Goal: Information Seeking & Learning: Learn about a topic

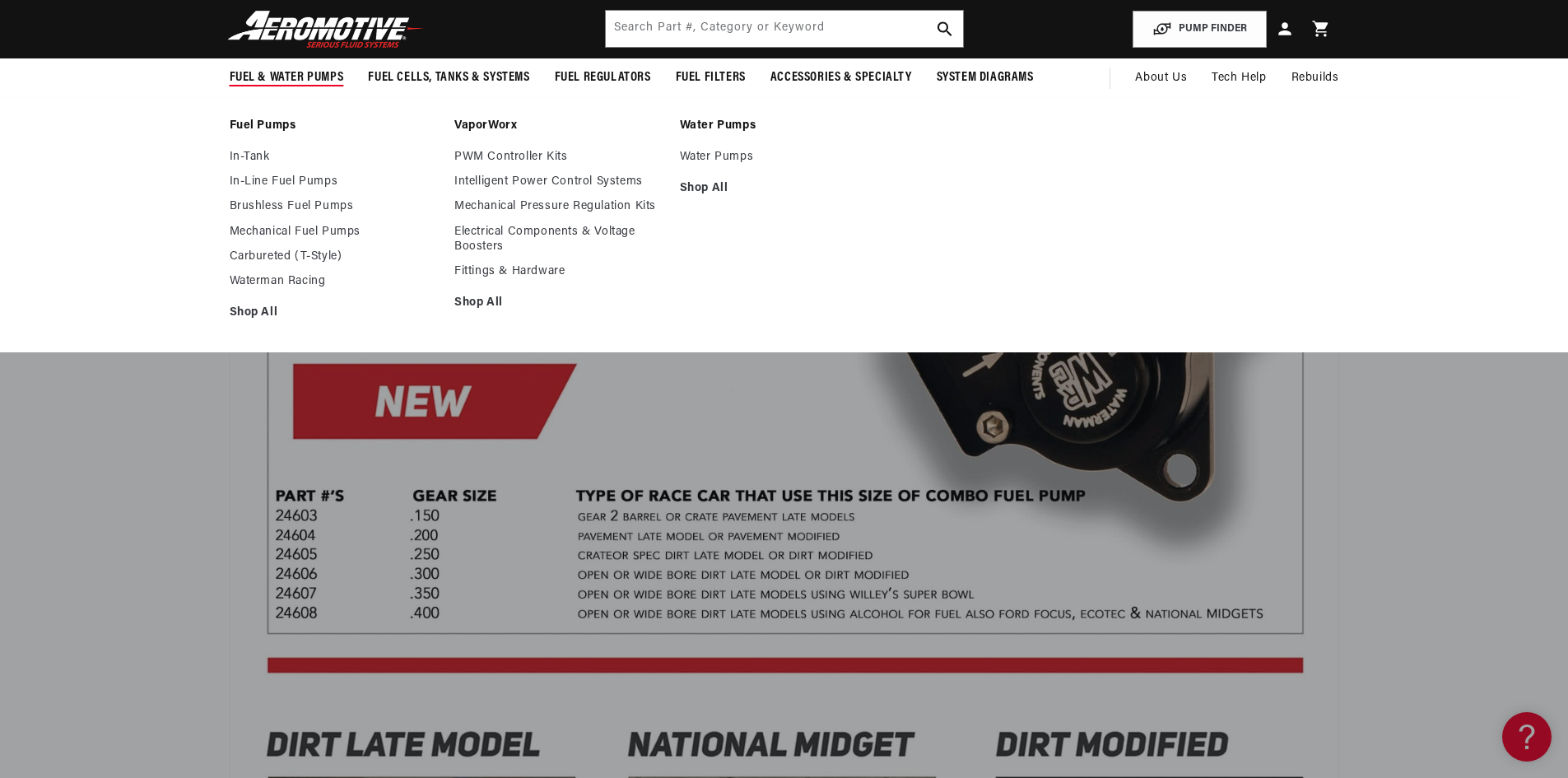
scroll to position [0, 3130]
click at [264, 179] on link "In-Line Fuel Pumps" at bounding box center [334, 181] width 209 height 14
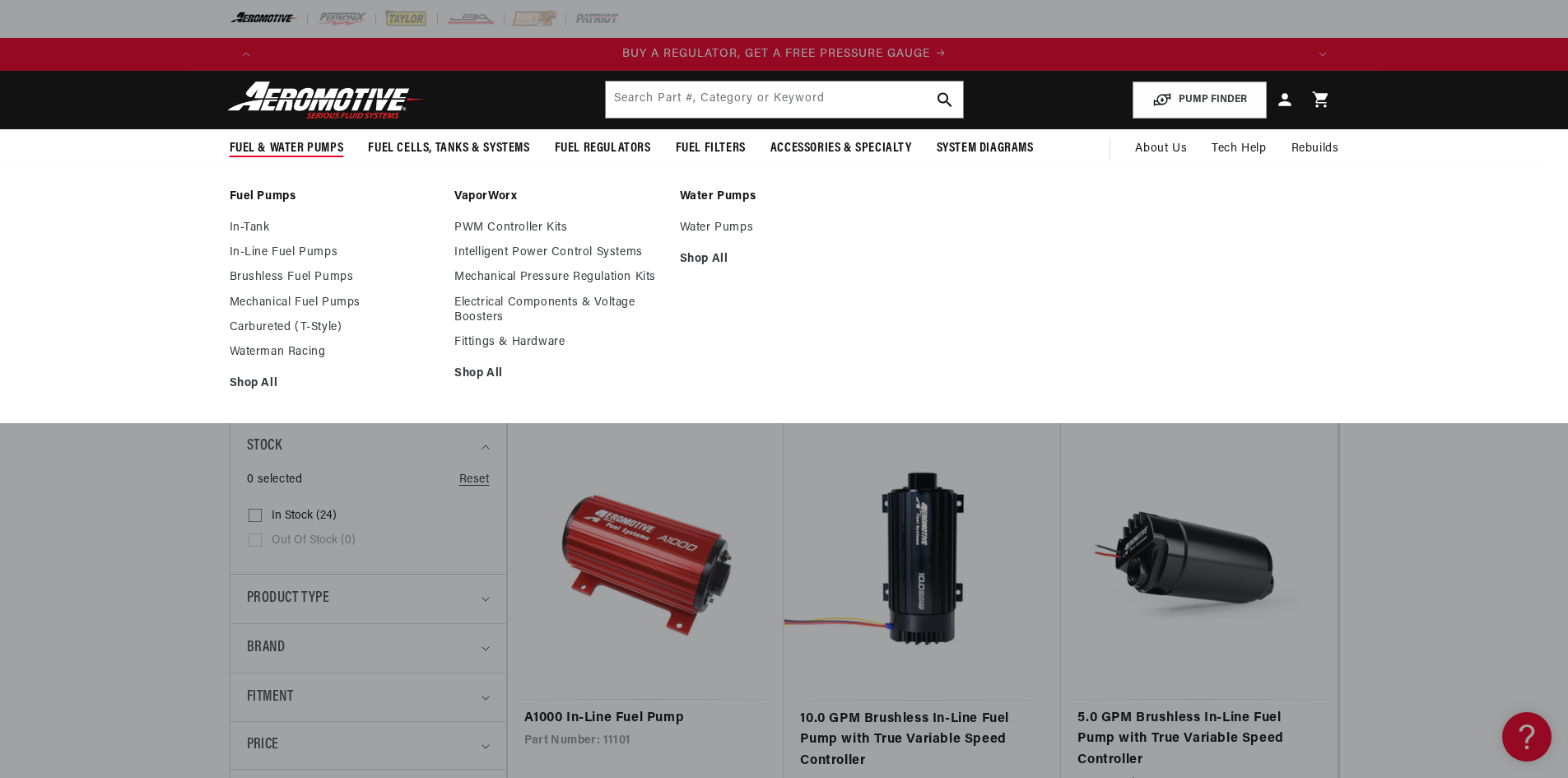
click at [273, 293] on ul "In-Tank In-Line Fuel Pumps Brushless Fuel Pumps Mechanical Fuel Pumps Carburete…" at bounding box center [334, 306] width 209 height 171
click at [273, 299] on link "Mechanical Fuel Pumps" at bounding box center [334, 302] width 209 height 14
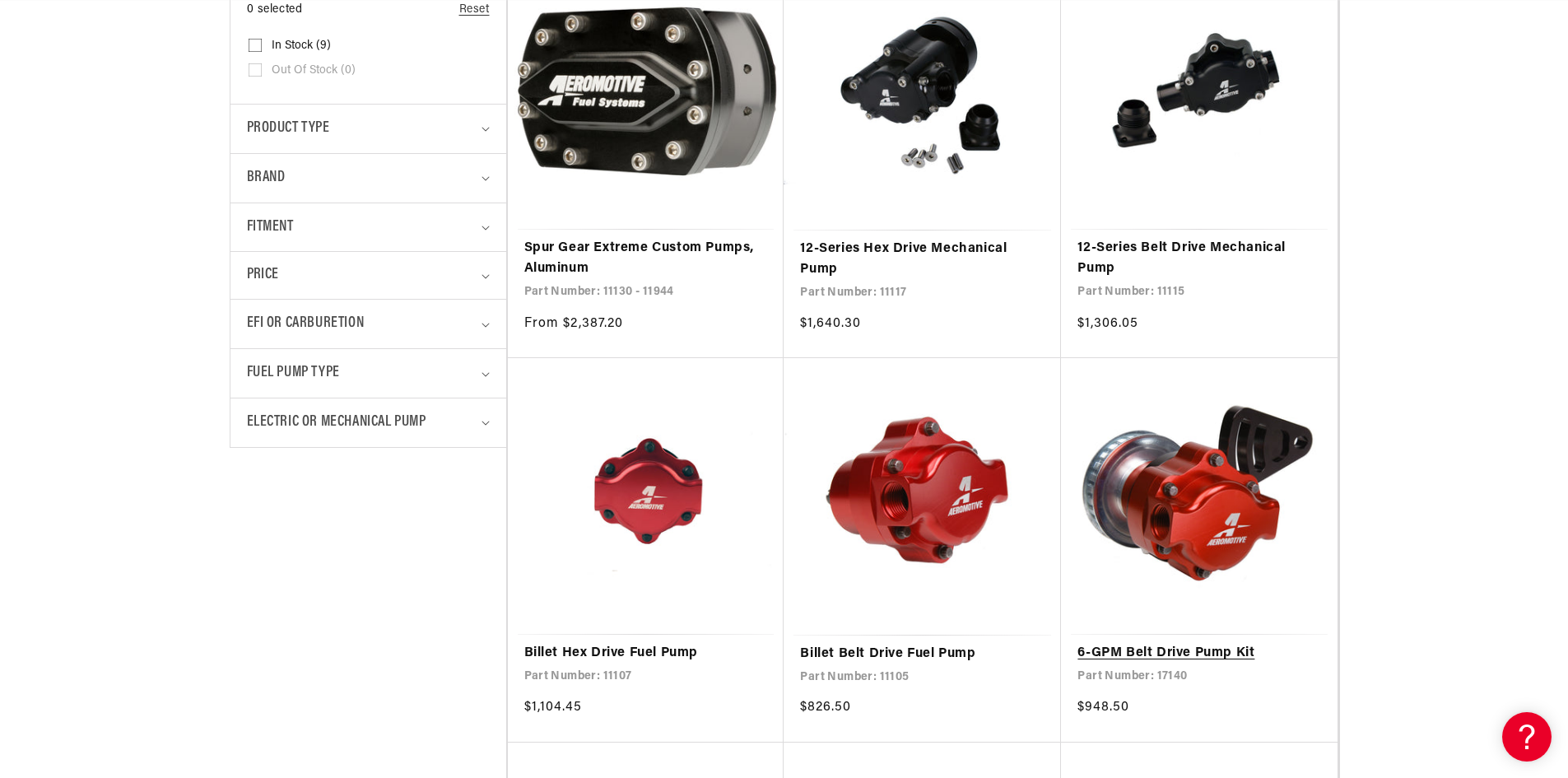
scroll to position [494, 0]
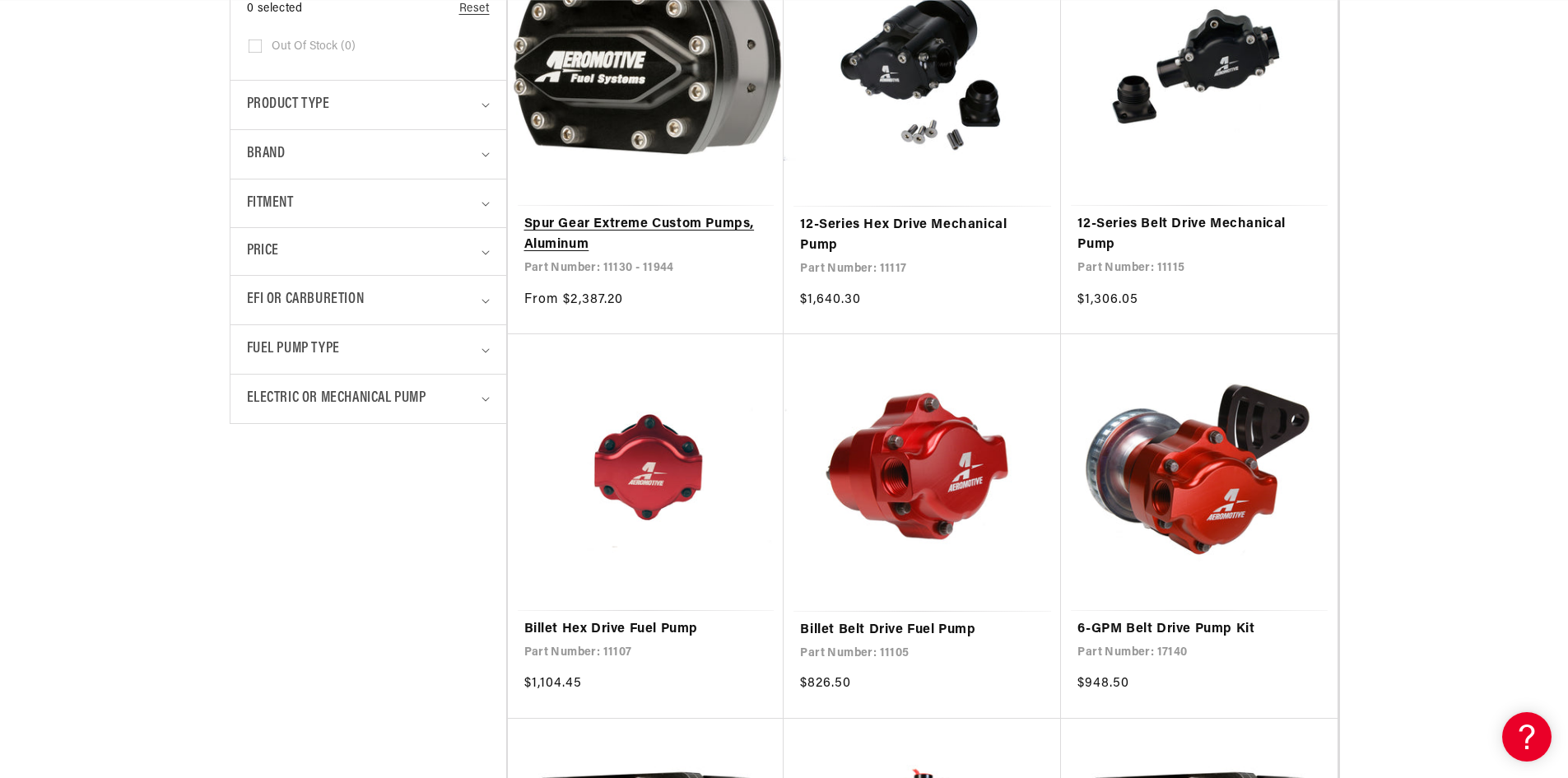
click at [646, 214] on link "Spur Gear Extreme Custom Pumps, Aluminum" at bounding box center [646, 235] width 243 height 42
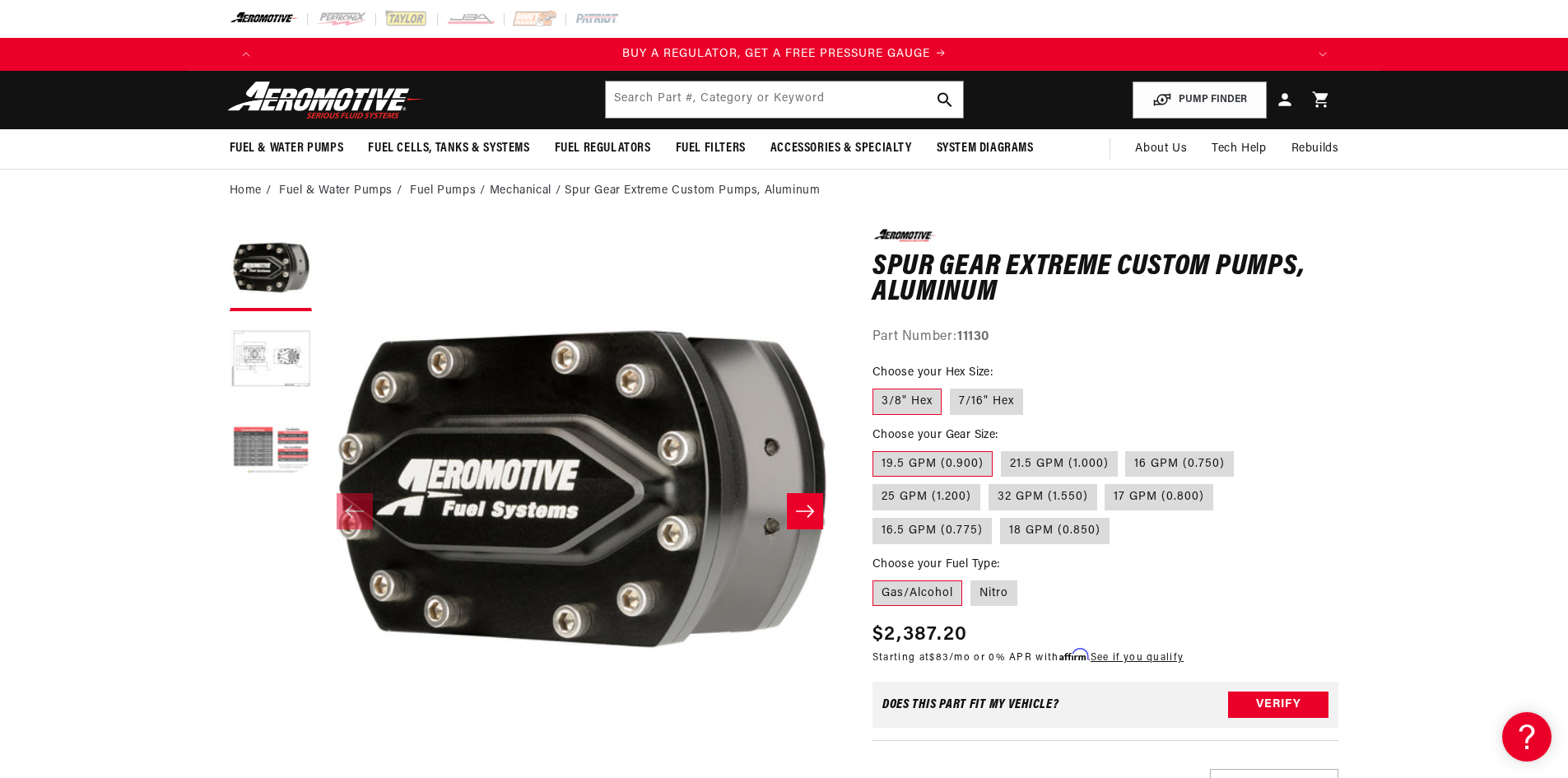
click at [265, 435] on button "Load image 3 in gallery view" at bounding box center [270, 451] width 82 height 82
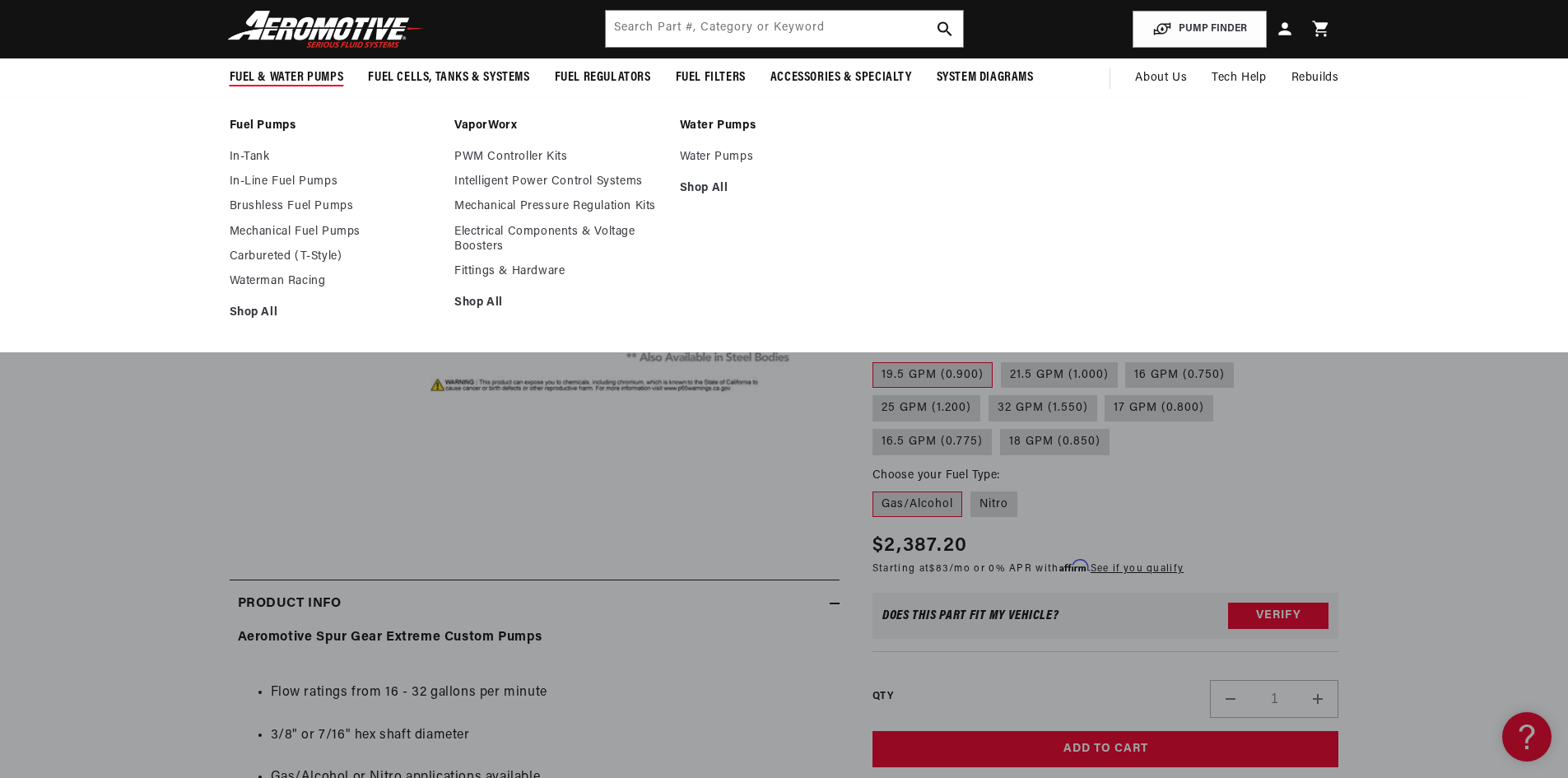
scroll to position [0, 2087]
click at [303, 283] on link "Waterman Racing" at bounding box center [334, 281] width 209 height 14
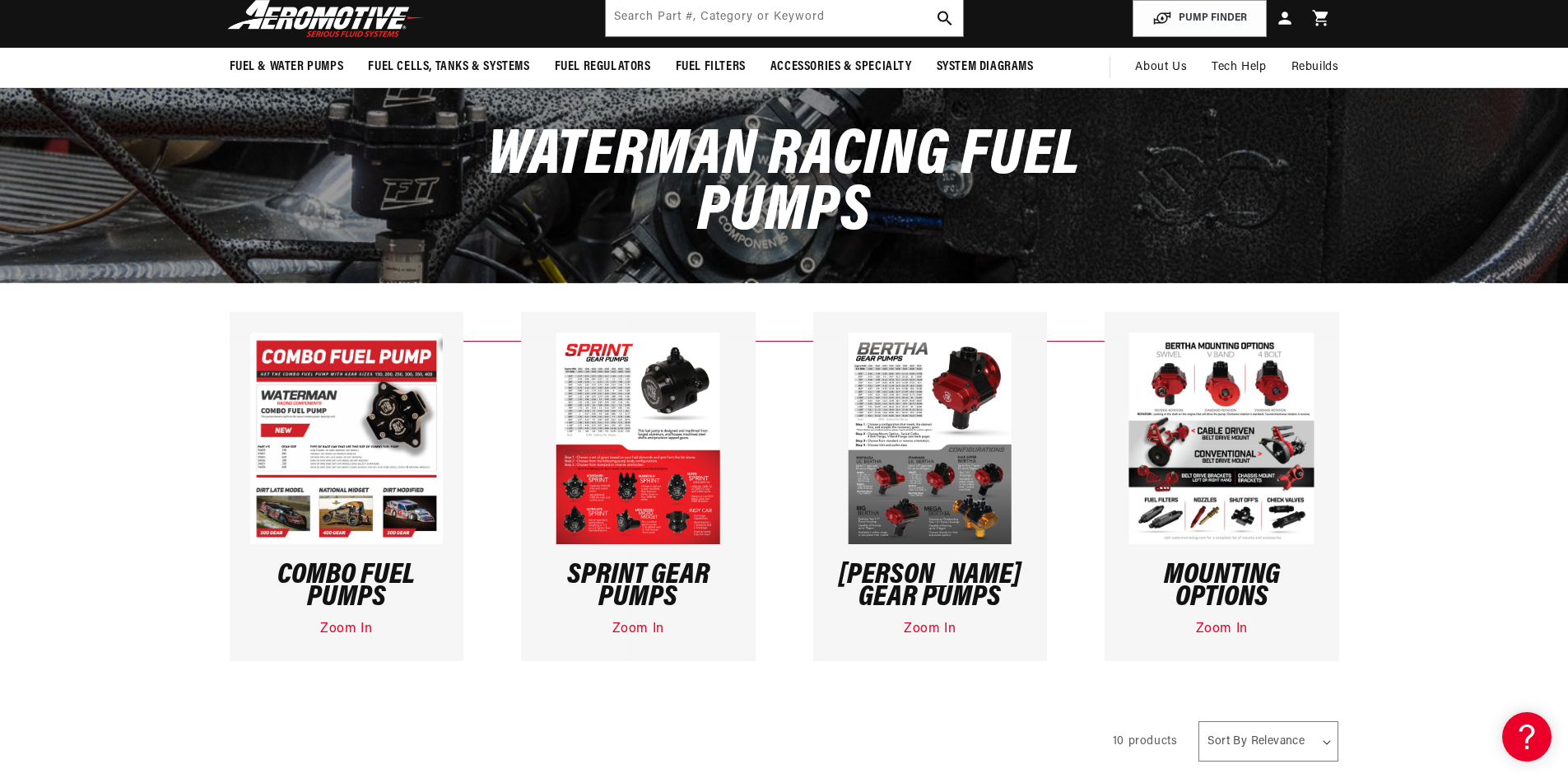
scroll to position [82, 0]
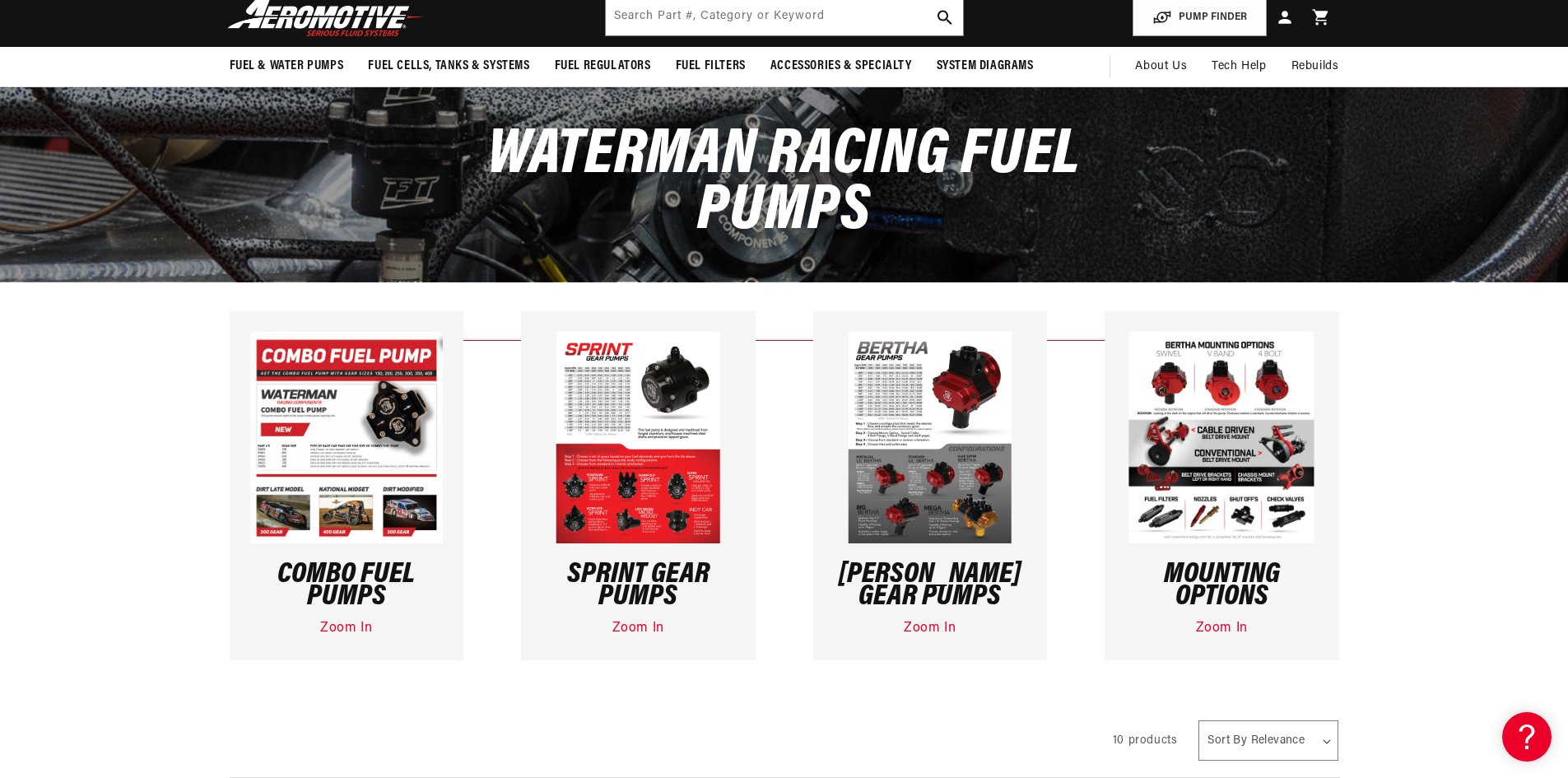
click at [928, 631] on link "Zoom In" at bounding box center [929, 628] width 52 height 14
